Goal: Task Accomplishment & Management: Manage account settings

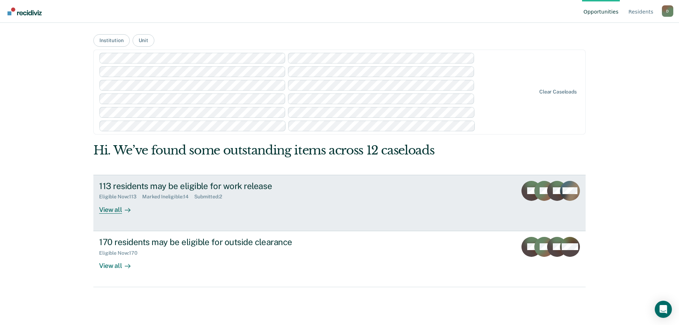
click at [117, 209] on div "View all" at bounding box center [119, 207] width 40 height 14
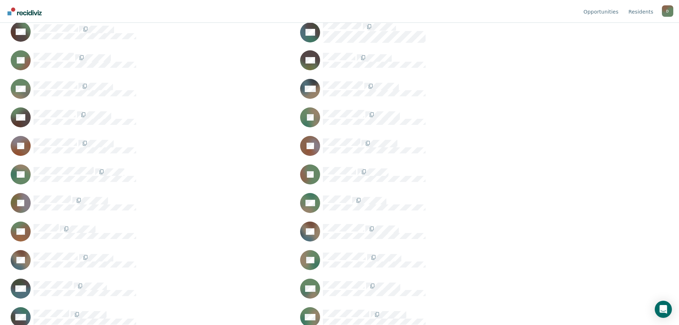
scroll to position [677, 0]
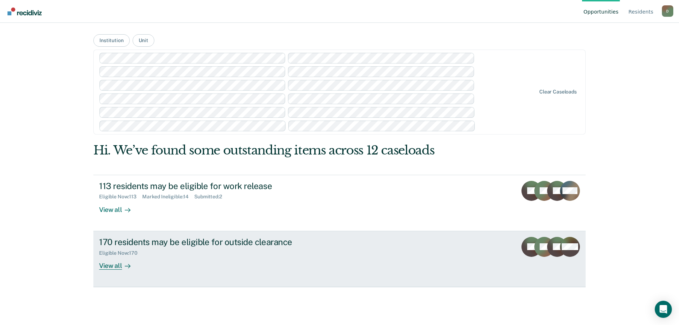
click at [206, 243] on div "170 residents may be eligible for outside clearance" at bounding box center [224, 242] width 250 height 10
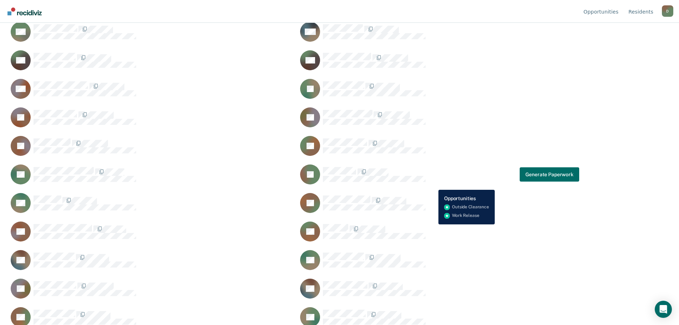
scroll to position [1355, 0]
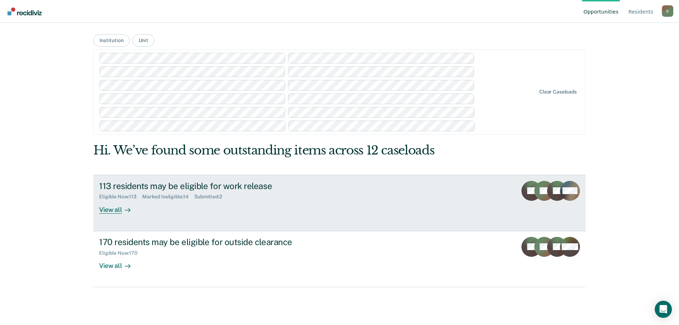
click at [172, 195] on div "Marked Ineligible : 14" at bounding box center [168, 197] width 52 height 6
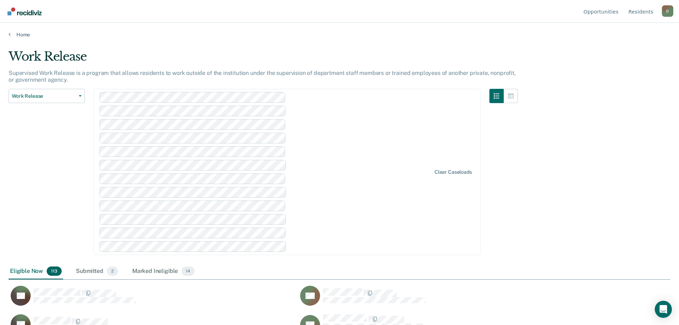
scroll to position [217, 657]
click at [158, 270] on div "Marked Ineligible 14" at bounding box center [163, 271] width 65 height 16
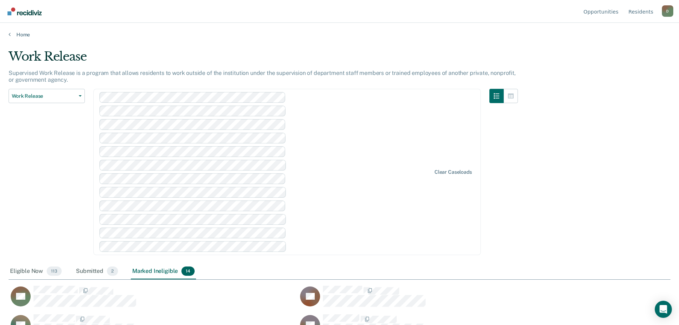
scroll to position [143, 0]
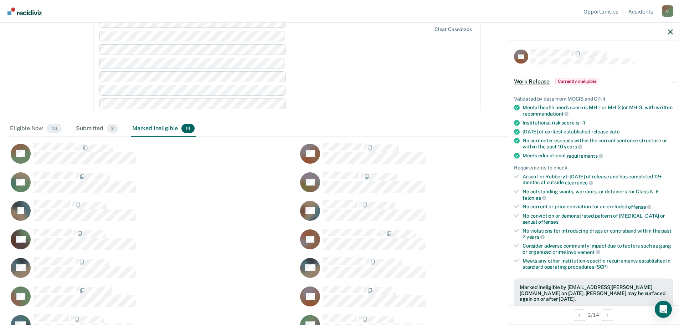
click at [534, 79] on span "Work Release" at bounding box center [532, 81] width 36 height 7
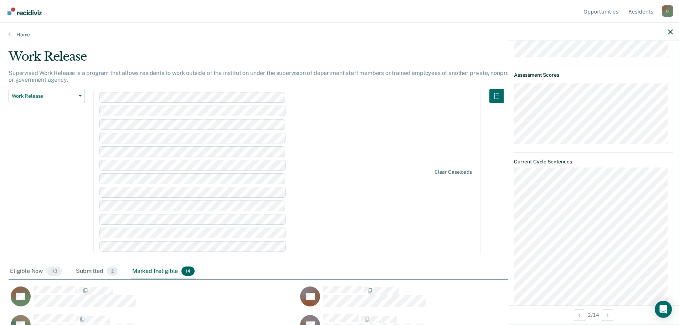
scroll to position [0, 0]
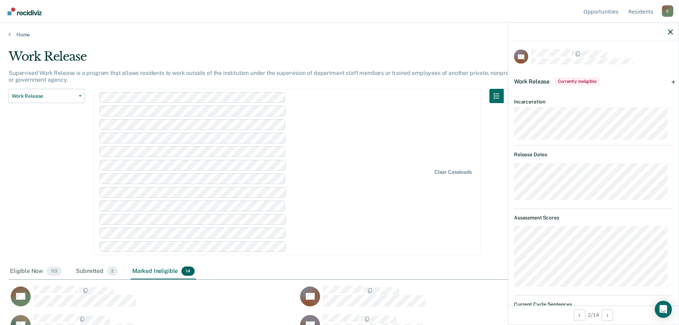
click at [588, 101] on dt "Incarceration" at bounding box center [593, 101] width 159 height 6
click at [670, 32] on icon "button" at bounding box center [670, 31] width 5 height 5
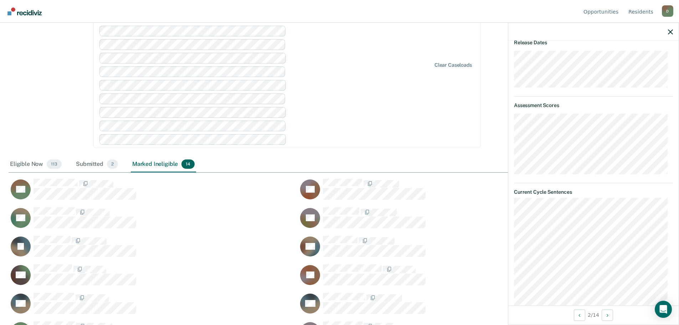
scroll to position [165, 0]
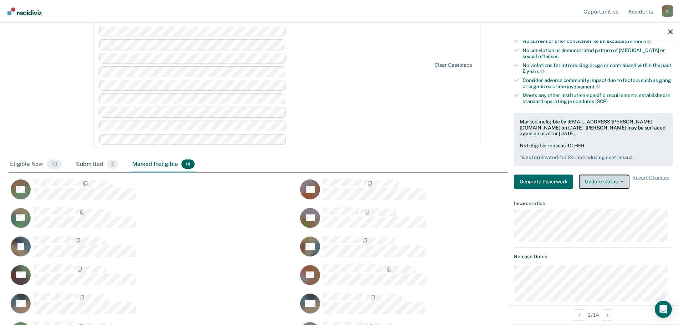
click at [621, 186] on button "Update status" at bounding box center [604, 181] width 50 height 14
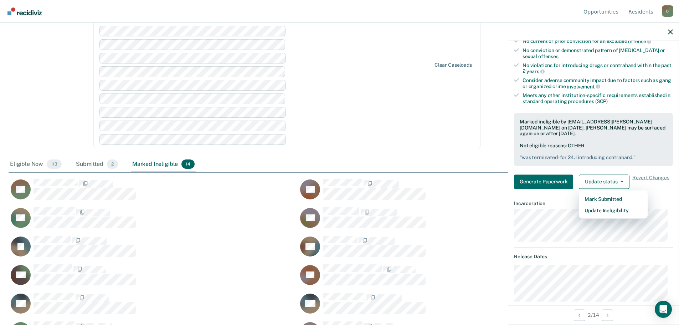
click at [477, 89] on div "Clear caseloads" at bounding box center [286, 65] width 387 height 166
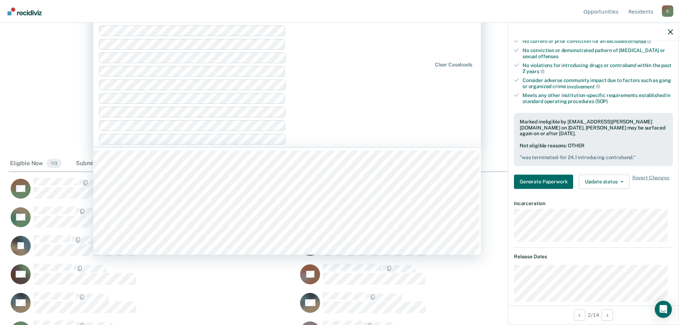
click at [501, 102] on div at bounding box center [503, 69] width 29 height 174
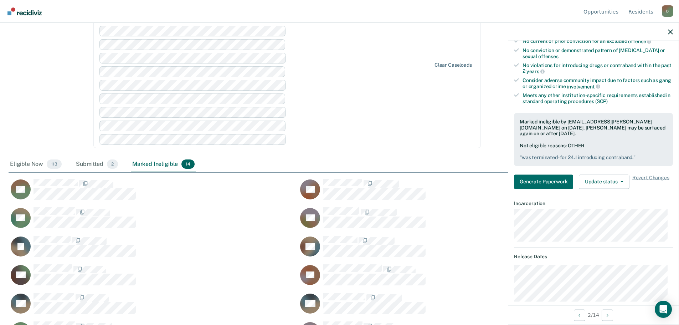
scroll to position [0, 0]
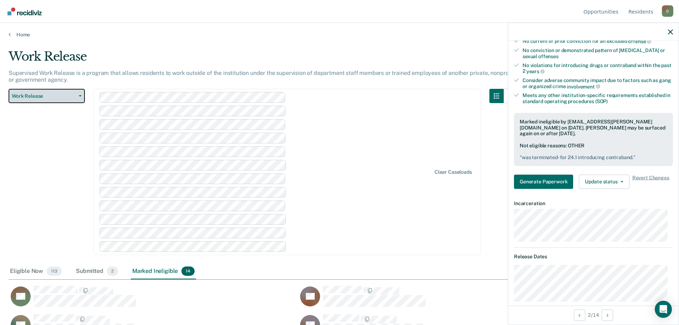
click at [77, 96] on span "button" at bounding box center [79, 95] width 6 height 1
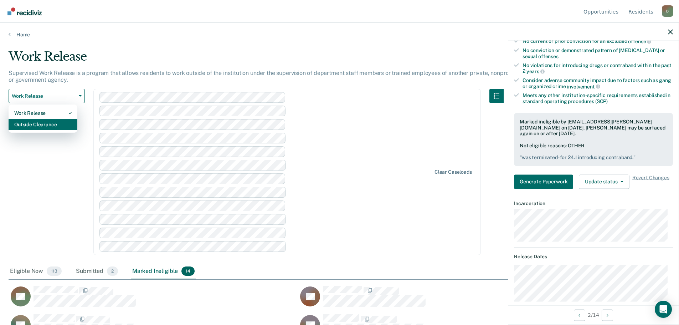
click at [57, 123] on div "Outside Clearance" at bounding box center [42, 124] width 57 height 11
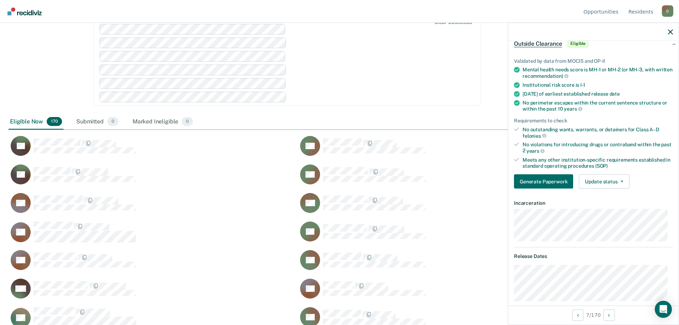
scroll to position [250, 0]
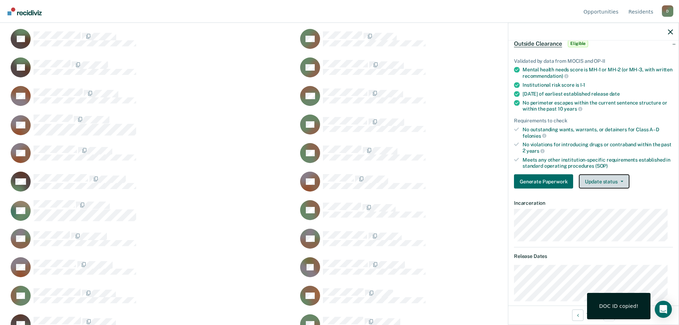
click at [616, 179] on button "Update status" at bounding box center [604, 181] width 50 height 14
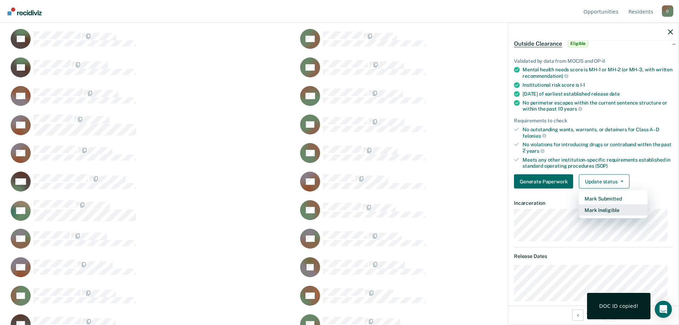
click at [607, 208] on button "Mark Ineligible" at bounding box center [613, 209] width 69 height 11
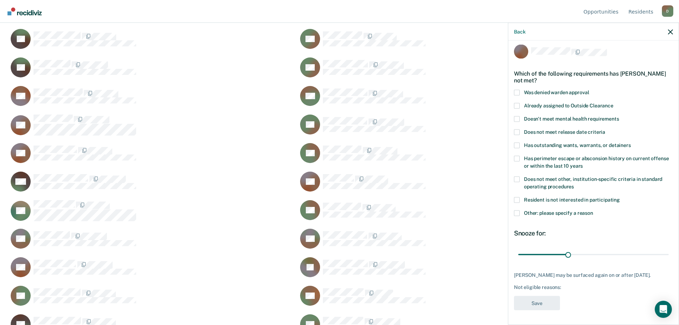
scroll to position [5, 0]
click at [515, 214] on span at bounding box center [517, 214] width 6 height 6
click at [593, 211] on input "Other: please specify a reason" at bounding box center [593, 211] width 0 height 0
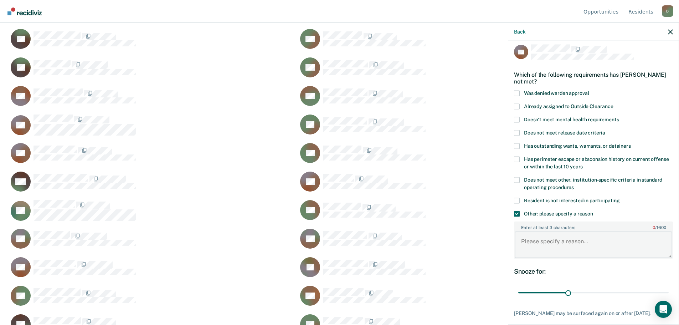
click at [575, 242] on textarea "Enter at least 3 characters 0 / 1600" at bounding box center [594, 244] width 158 height 26
type textarea "Terminated. CDV 24.1 Introducing contraband"
drag, startPoint x: 565, startPoint y: 293, endPoint x: 684, endPoint y: 296, distance: 118.7
type input "90"
click at [669, 296] on input "range" at bounding box center [593, 292] width 150 height 12
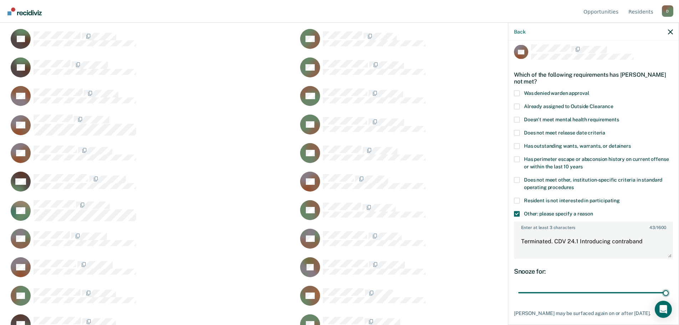
scroll to position [42, 0]
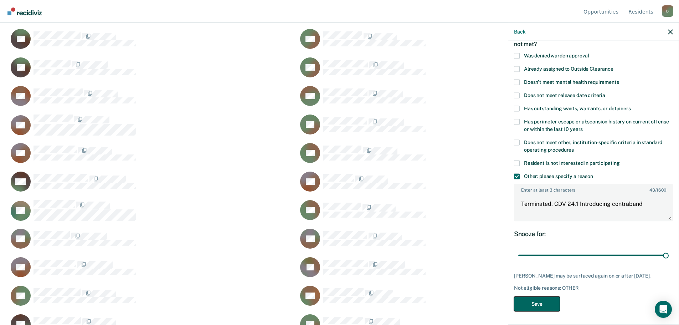
click at [552, 301] on button "Save" at bounding box center [537, 303] width 46 height 15
